Goal: Transaction & Acquisition: Purchase product/service

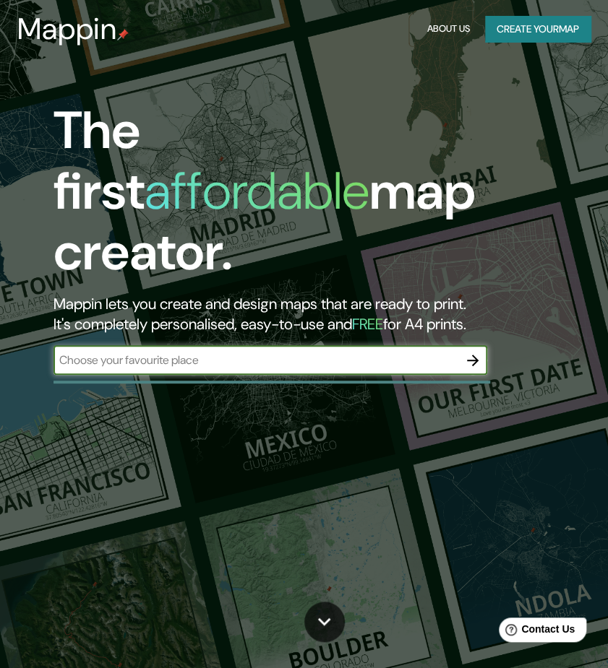
click at [522, 28] on button "Create your map" at bounding box center [537, 29] width 105 height 27
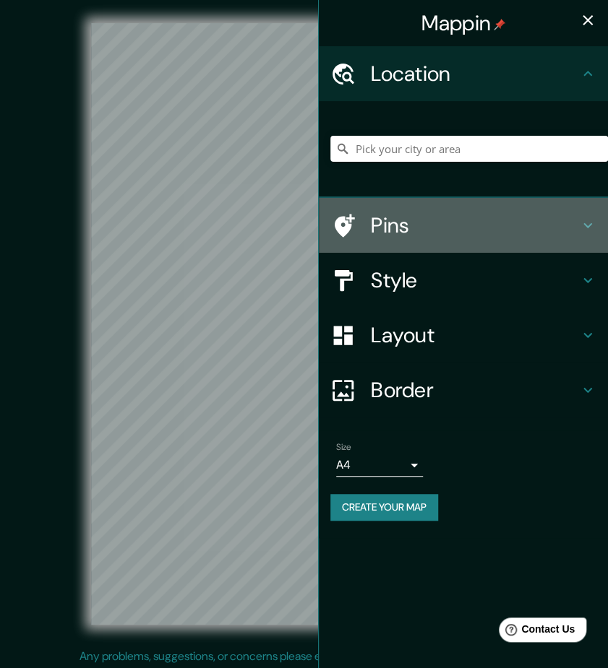
click at [406, 223] on h4 "Pins" at bounding box center [475, 225] width 208 height 26
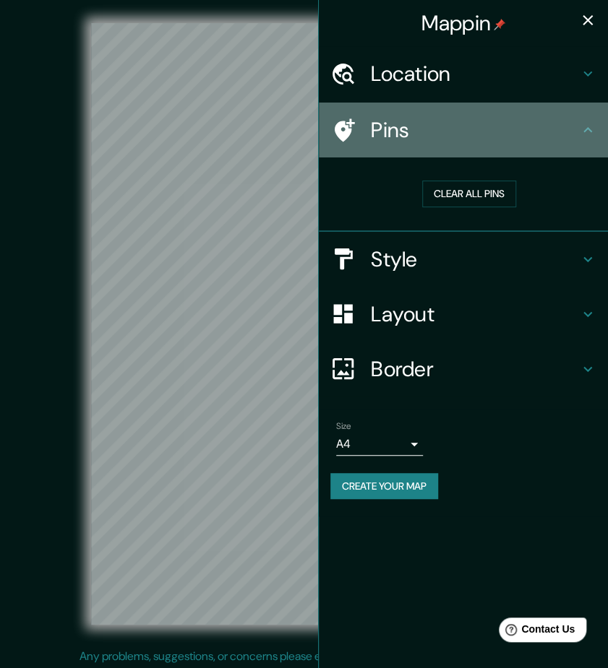
click at [454, 142] on h4 "Pins" at bounding box center [475, 130] width 208 height 26
click at [590, 138] on icon at bounding box center [587, 129] width 17 height 17
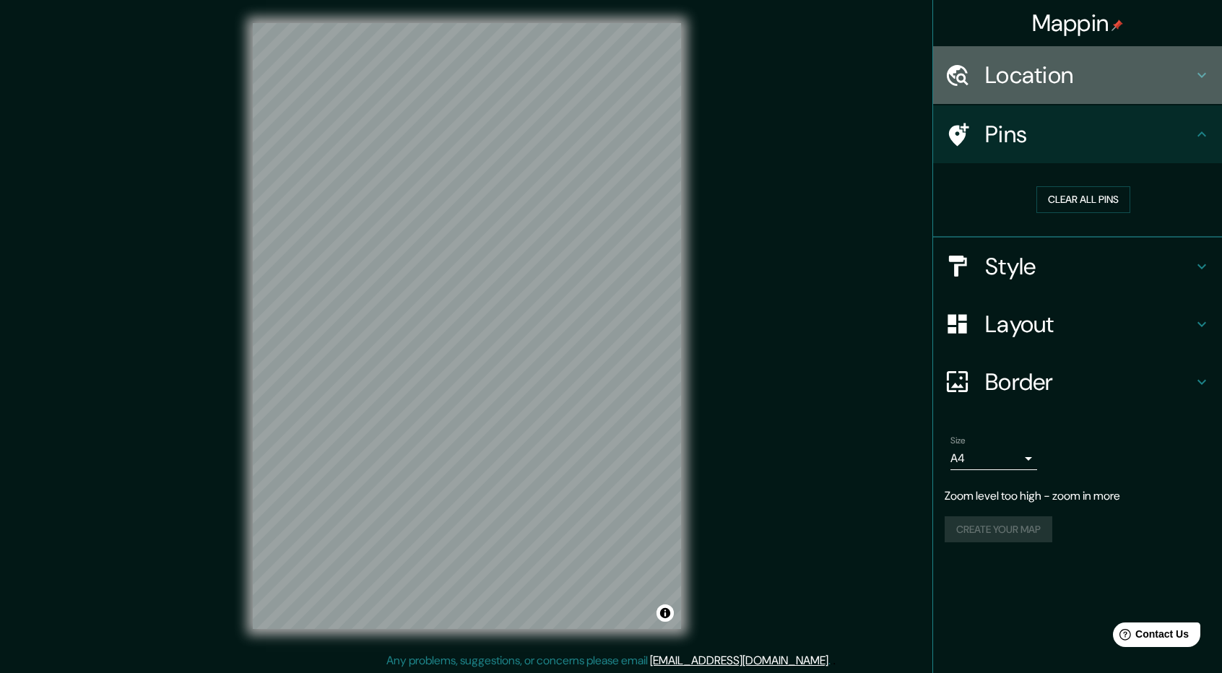
click at [618, 77] on h4 "Location" at bounding box center [1089, 75] width 208 height 29
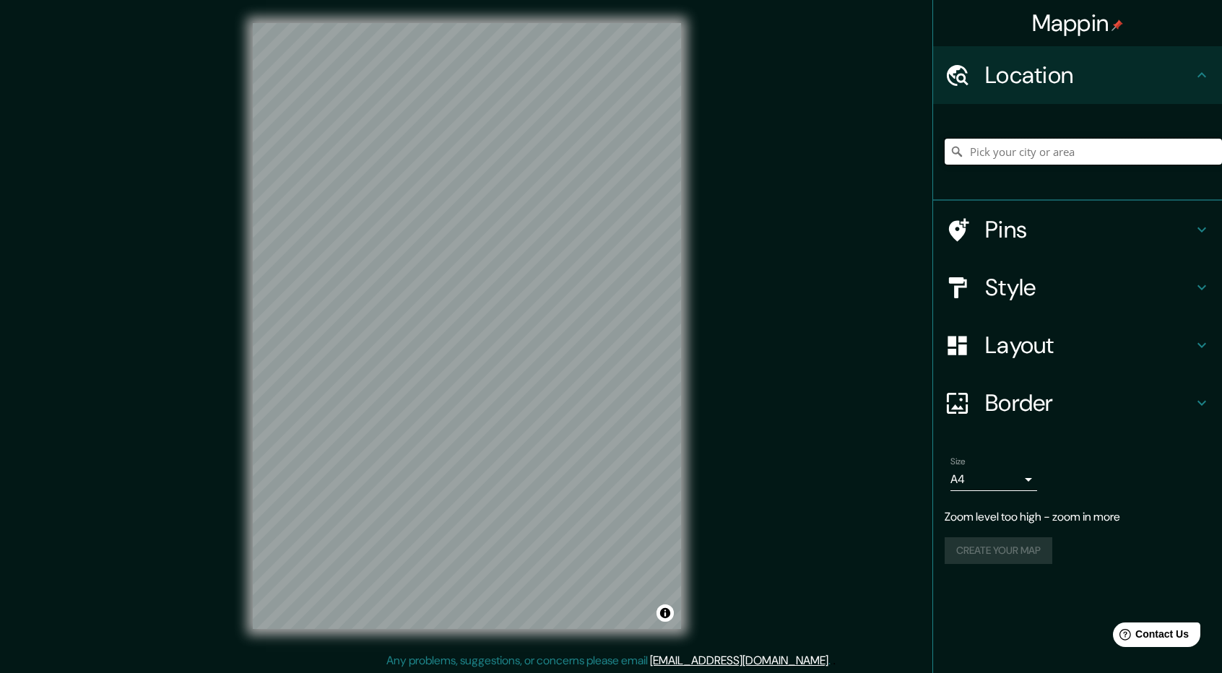
click at [618, 143] on input "Pick your city or area" at bounding box center [1083, 152] width 277 height 26
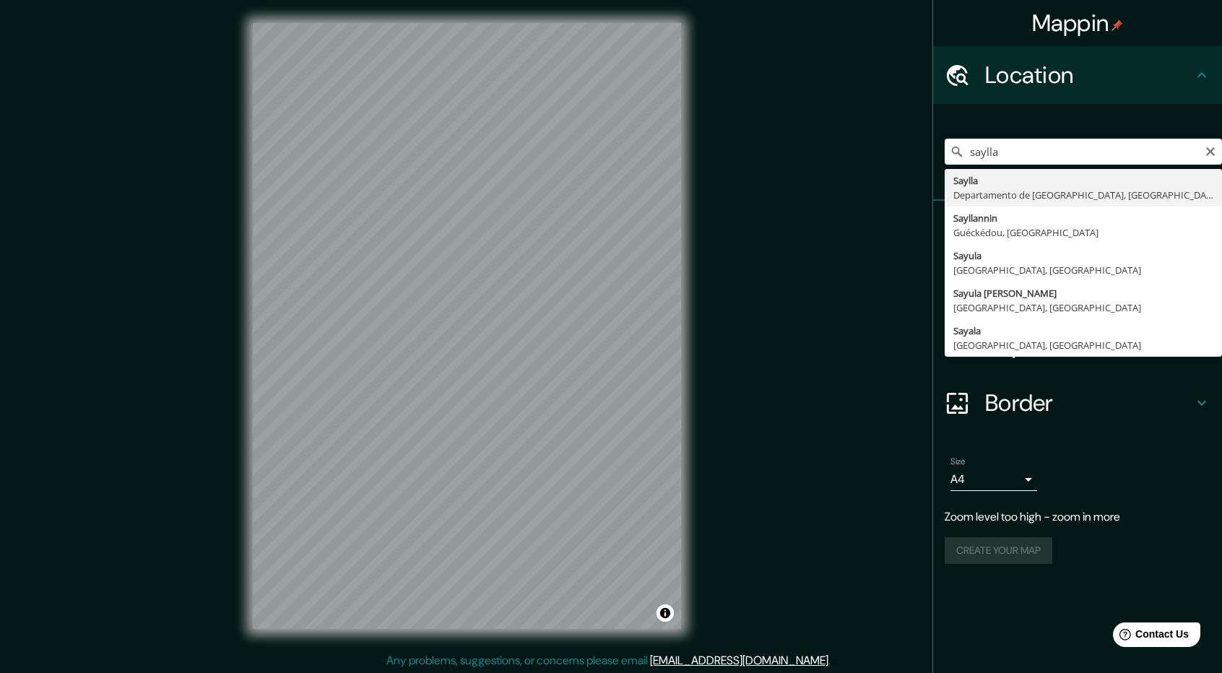
type input "Saylla, Departamento de Cusco, [GEOGRAPHIC_DATA]"
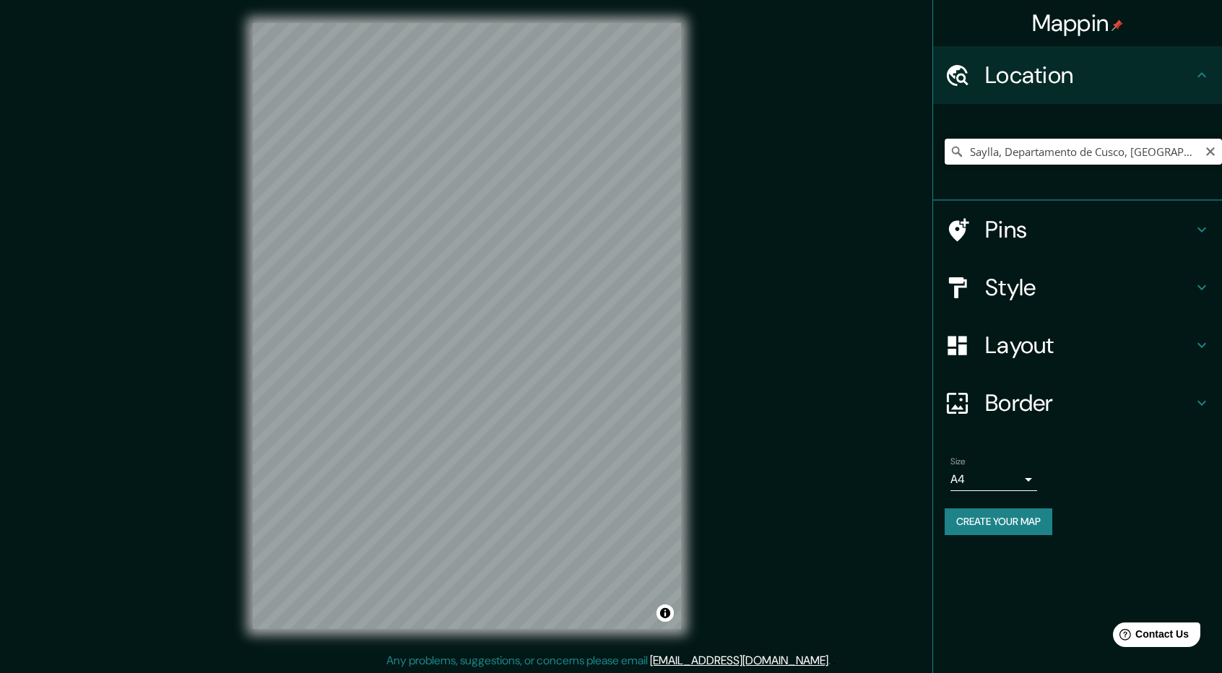
click at [618, 155] on input "Saylla, Departamento de Cusco, [GEOGRAPHIC_DATA]" at bounding box center [1083, 152] width 277 height 26
click at [618, 326] on div "© Mapbox © OpenStreetMap Improve this map" at bounding box center [467, 325] width 1100 height 606
click at [618, 153] on input "Saylla, Departamento de Cusco, [GEOGRAPHIC_DATA]" at bounding box center [1083, 152] width 277 height 26
click at [618, 243] on h4 "Pins" at bounding box center [1089, 229] width 208 height 29
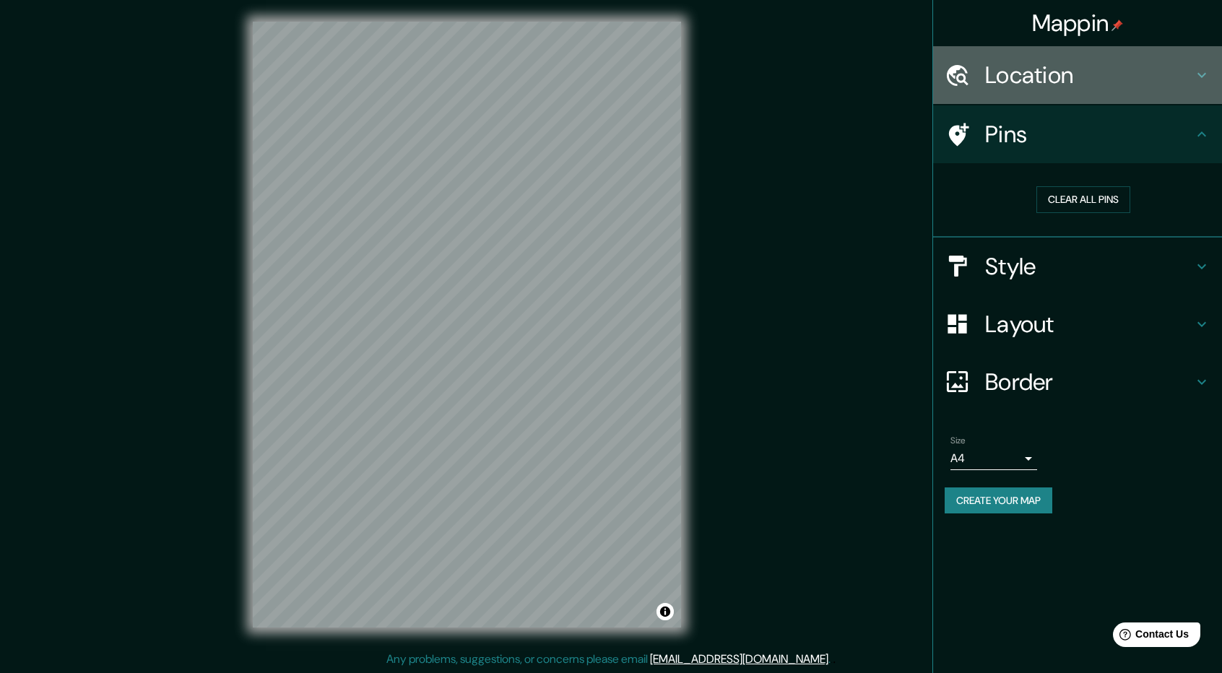
click at [618, 90] on div "Location" at bounding box center [1077, 75] width 289 height 58
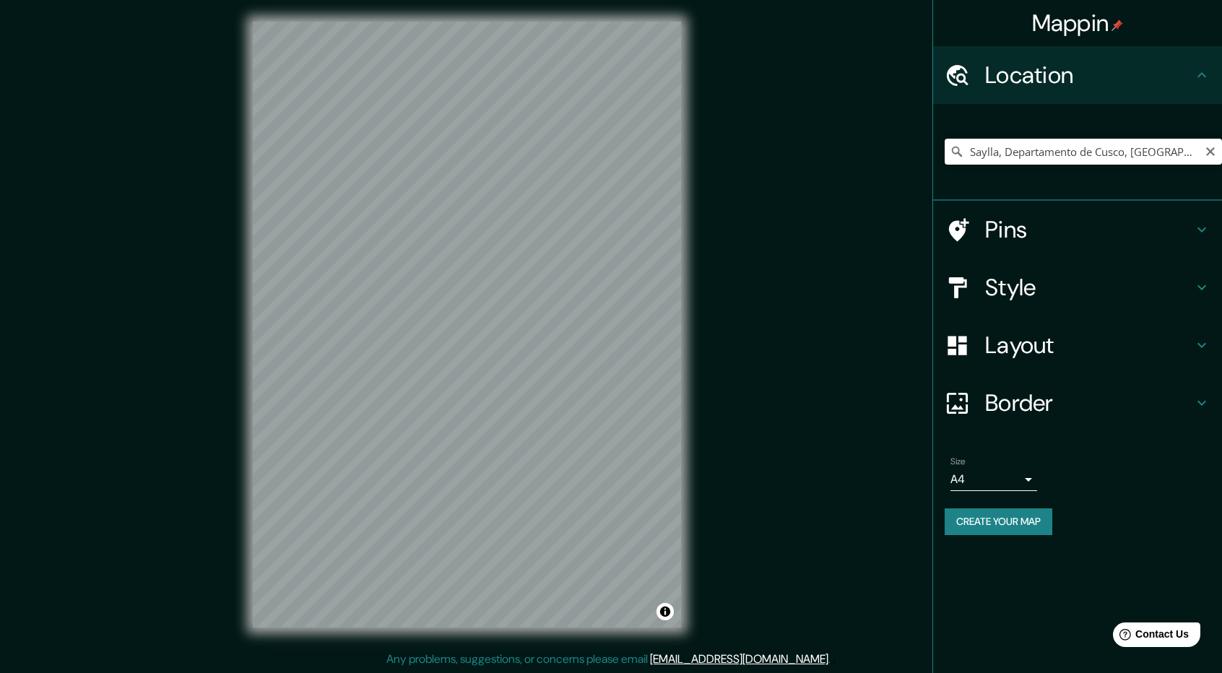
click at [618, 154] on input "Saylla, Departamento de Cusco, [GEOGRAPHIC_DATA]" at bounding box center [1083, 152] width 277 height 26
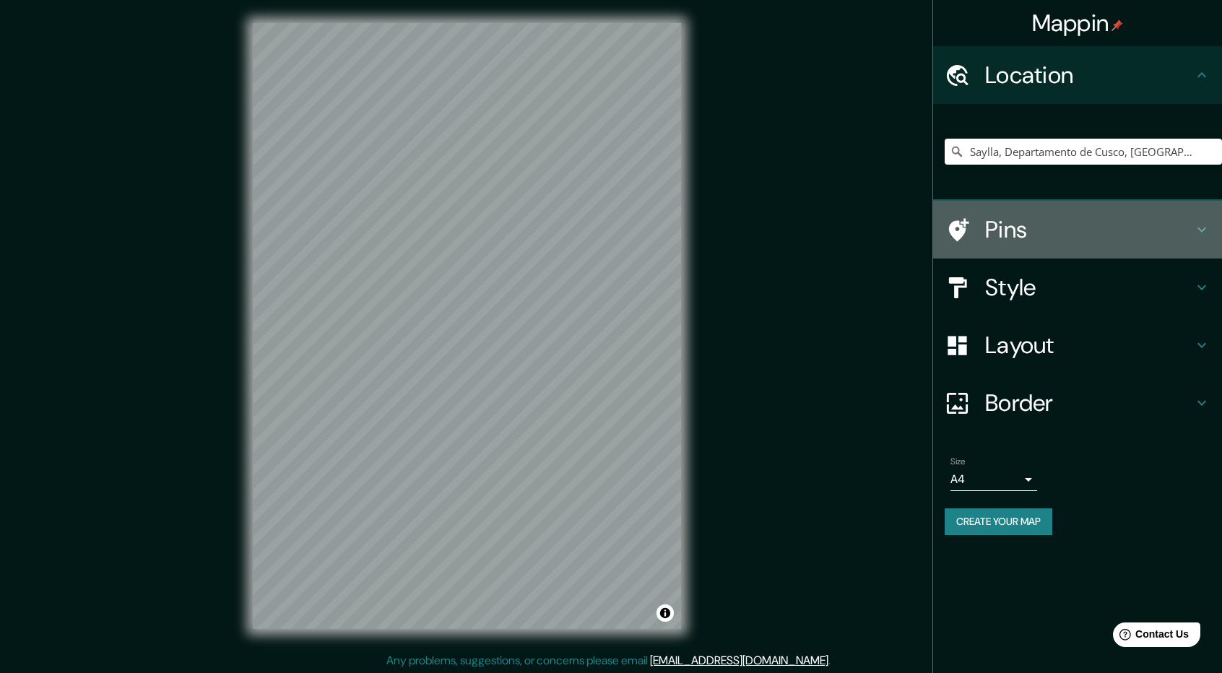
click at [618, 223] on h4 "Pins" at bounding box center [1089, 229] width 208 height 29
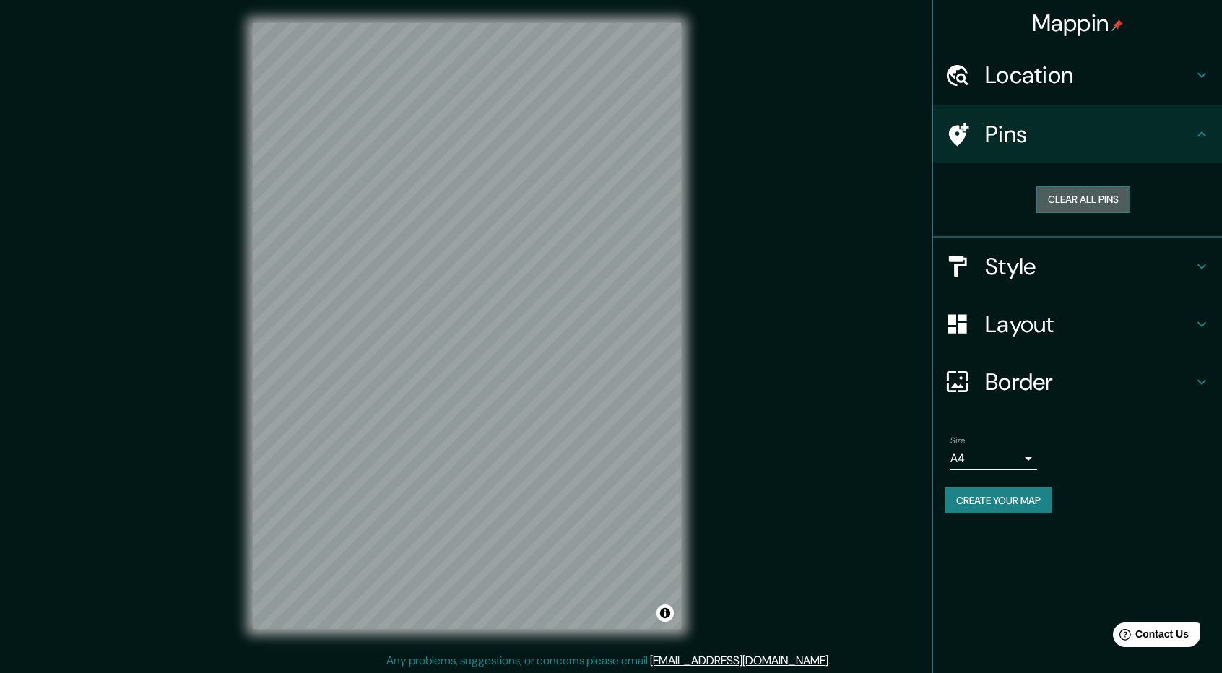
click at [618, 194] on button "Clear all pins" at bounding box center [1084, 199] width 94 height 27
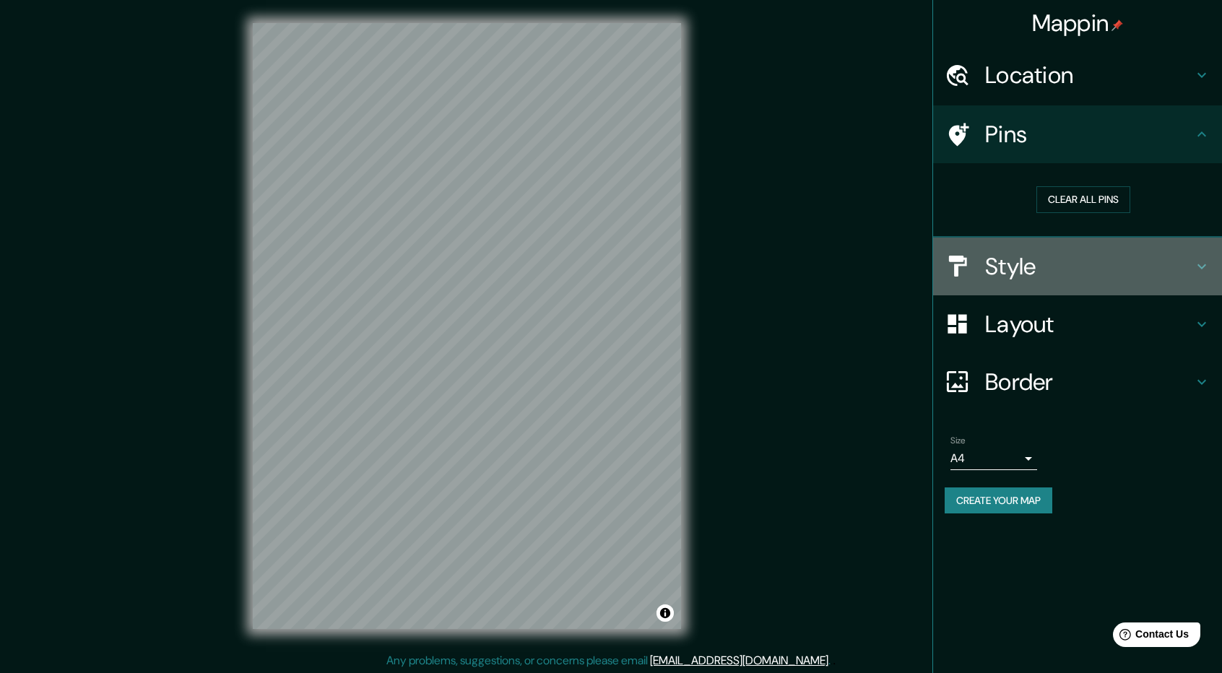
click at [618, 267] on h4 "Style" at bounding box center [1089, 266] width 208 height 29
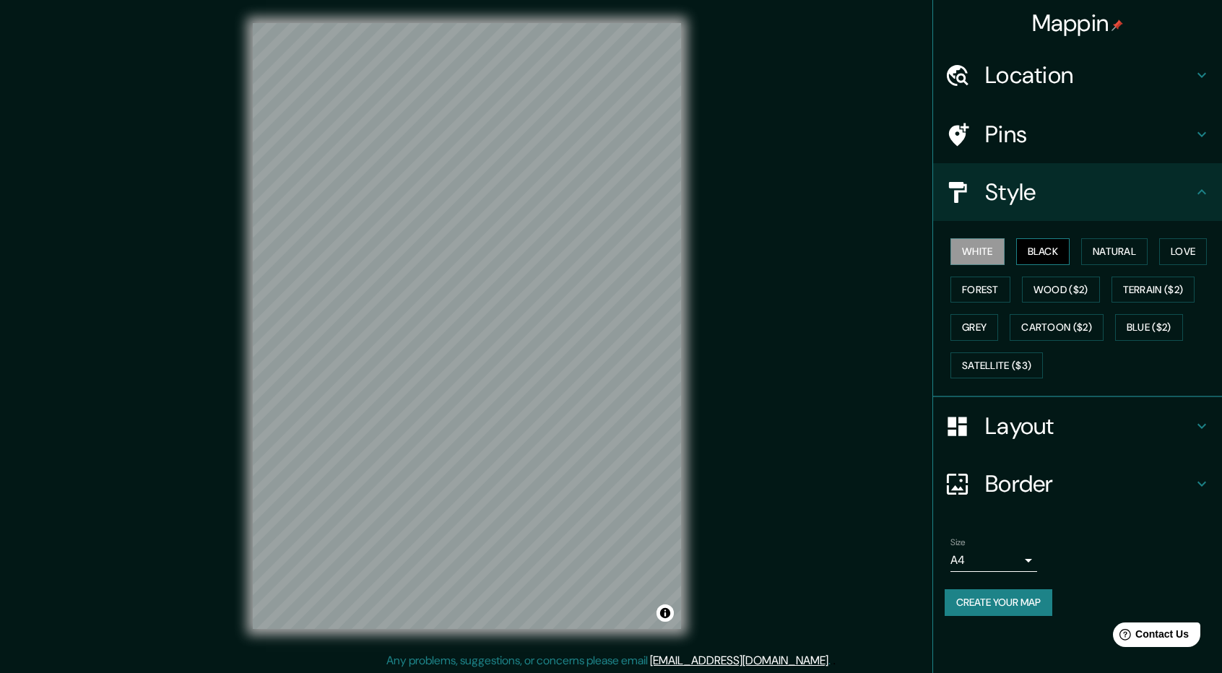
click at [618, 254] on button "Black" at bounding box center [1043, 251] width 54 height 27
click at [618, 252] on button "Natural" at bounding box center [1115, 251] width 66 height 27
click at [618, 433] on h4 "Layout" at bounding box center [1089, 426] width 208 height 29
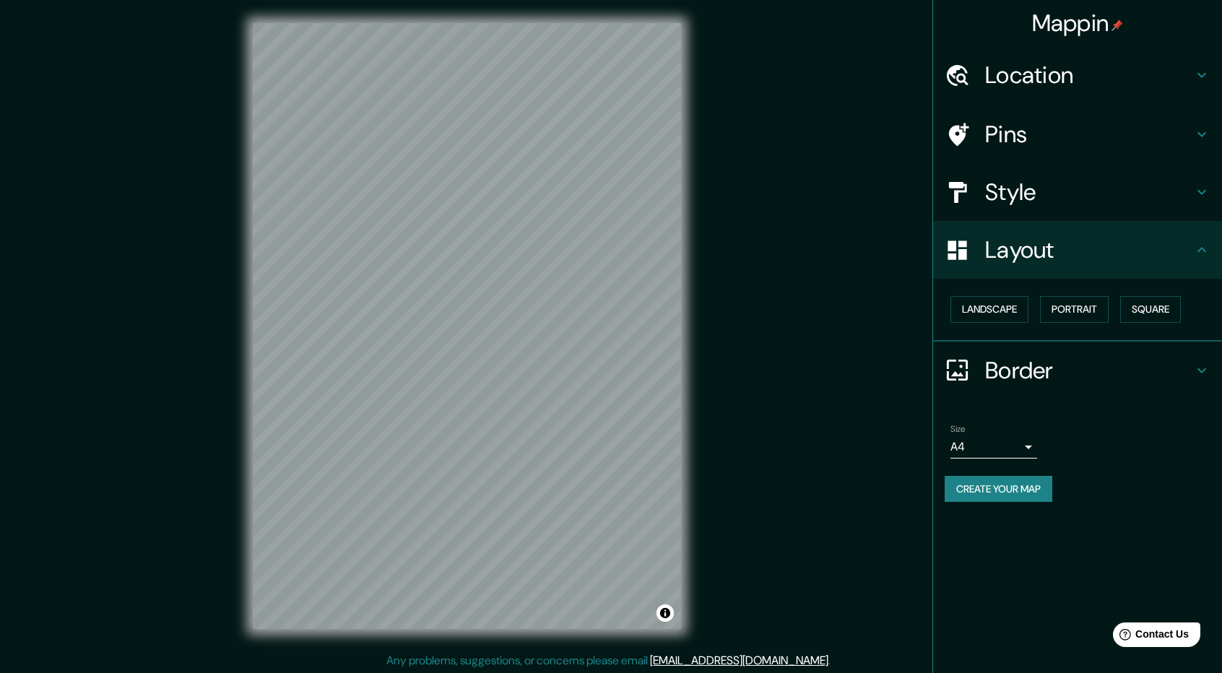
click at [618, 365] on h4 "Border" at bounding box center [1089, 370] width 208 height 29
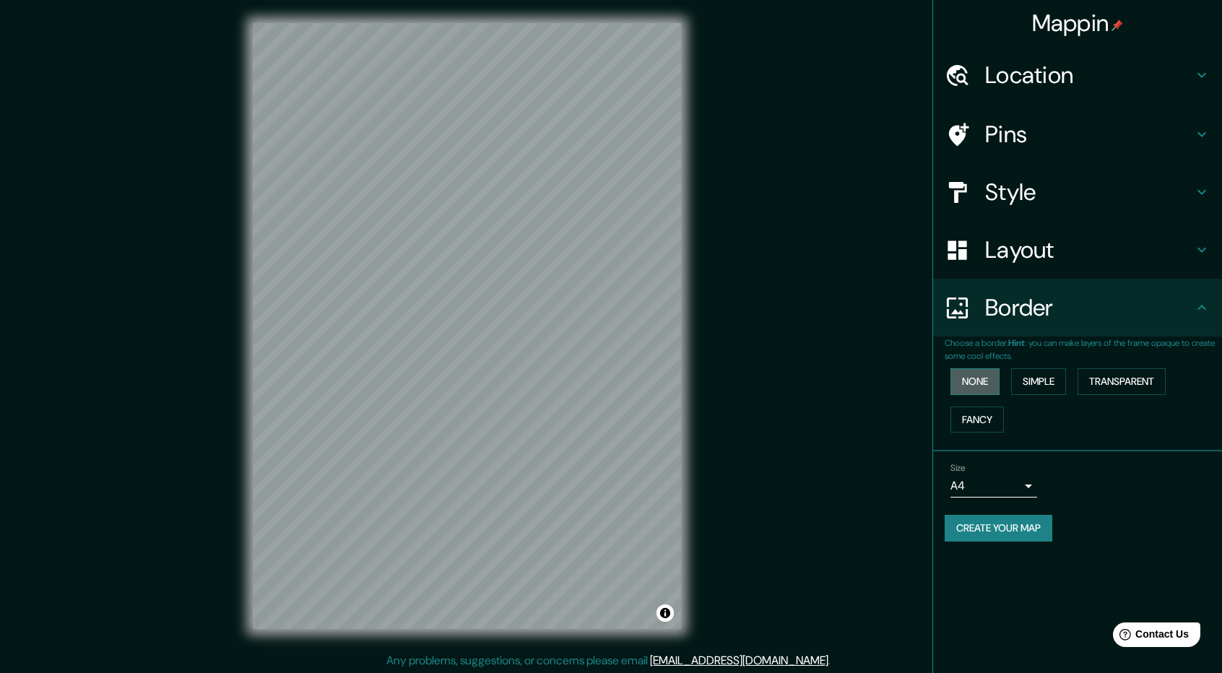
click at [618, 379] on button "None" at bounding box center [975, 381] width 49 height 27
click at [618, 382] on button "Simple" at bounding box center [1038, 381] width 55 height 27
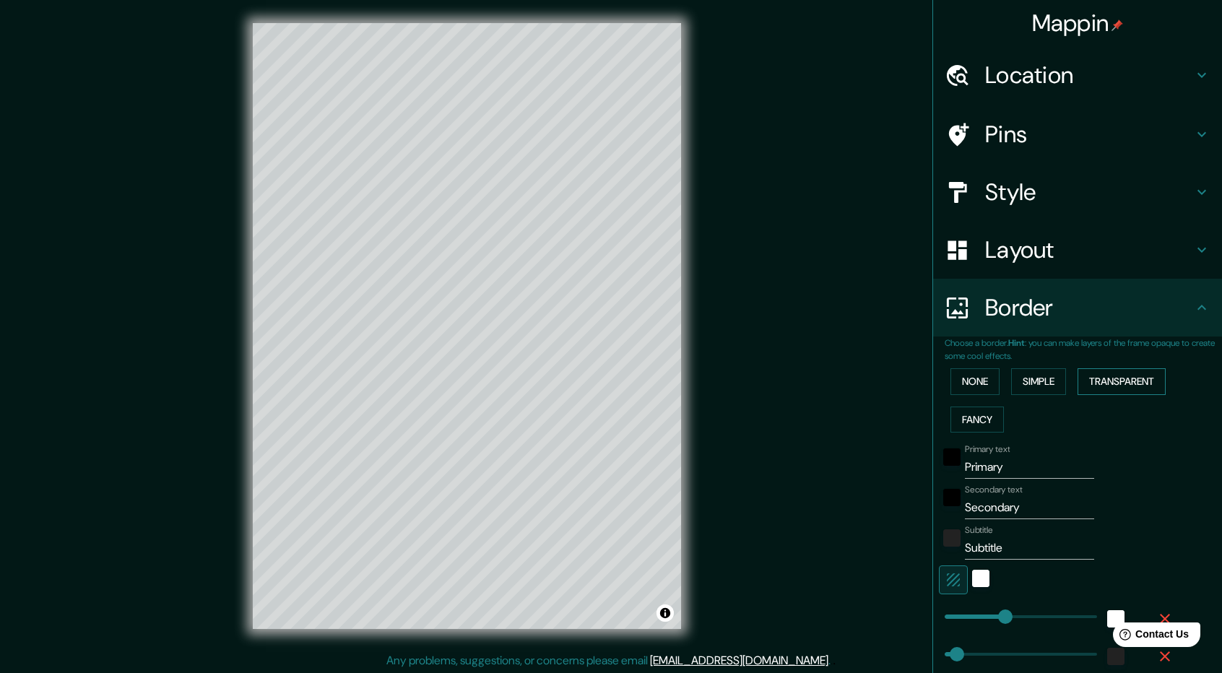
click at [618, 385] on button "Transparent" at bounding box center [1122, 381] width 88 height 27
click at [618, 389] on button "None" at bounding box center [975, 381] width 49 height 27
